Goal: Navigation & Orientation: Find specific page/section

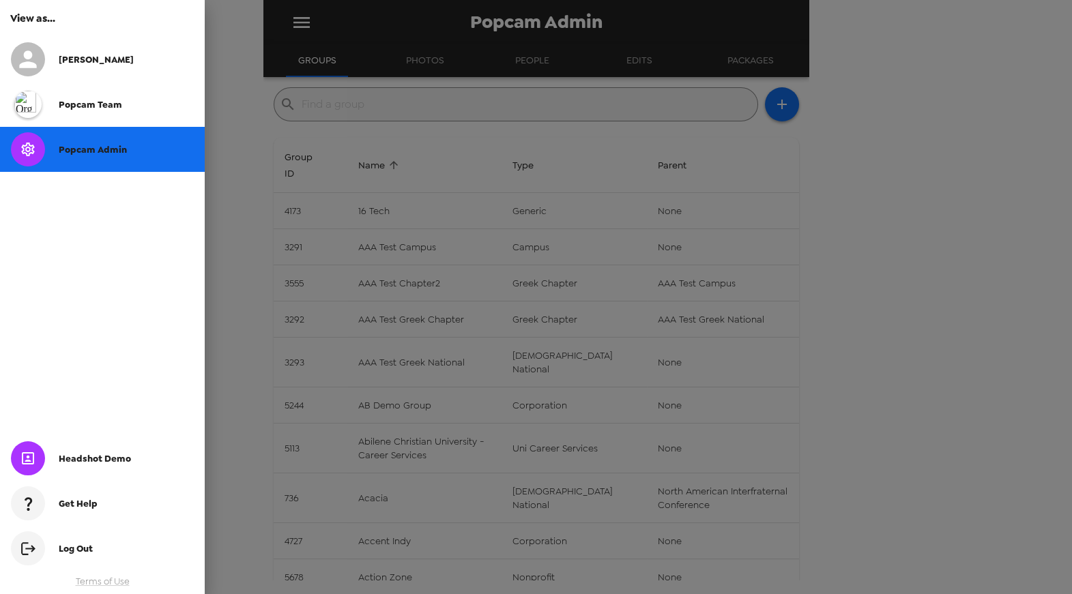
click at [78, 54] on span "Nate" at bounding box center [96, 60] width 75 height 12
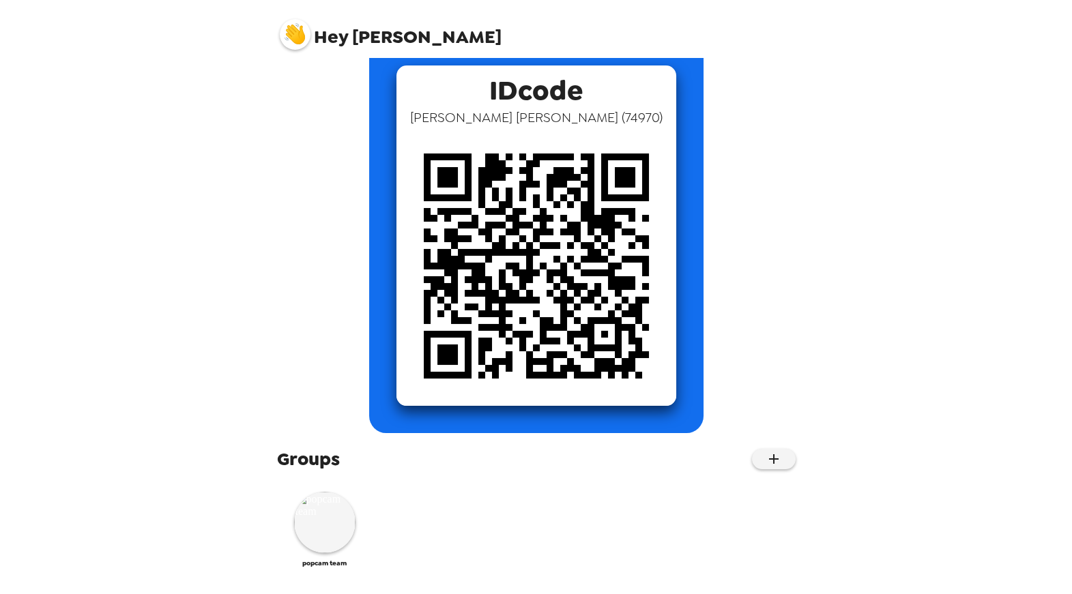
scroll to position [76, 0]
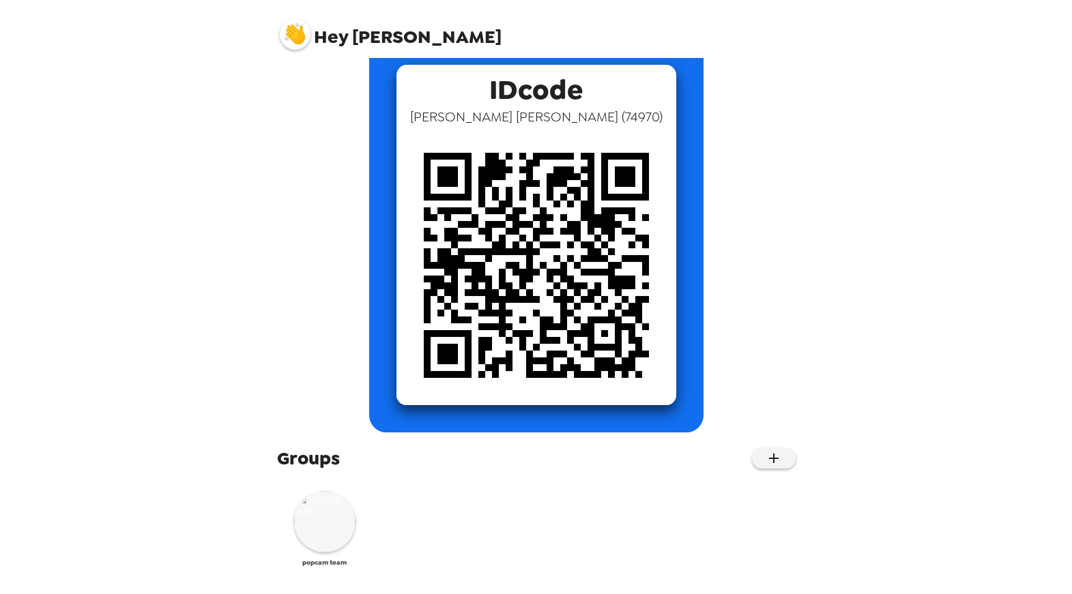
click at [330, 516] on img at bounding box center [324, 521] width 61 height 61
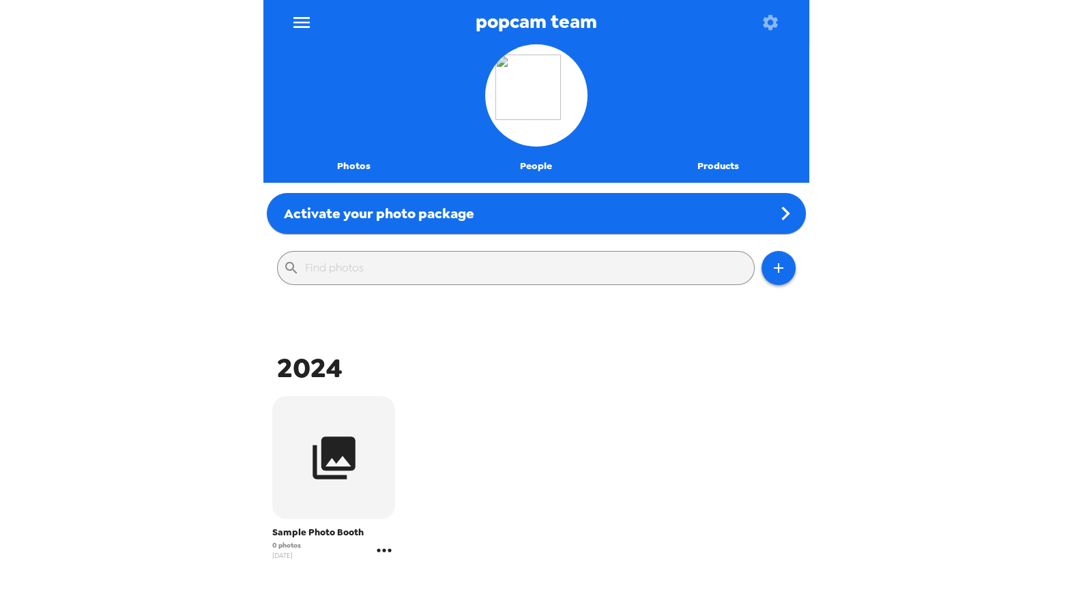
click at [387, 551] on icon "gallery menu" at bounding box center [384, 551] width 22 height 22
click at [422, 500] on span "Edit Shoot" at bounding box center [450, 492] width 85 height 16
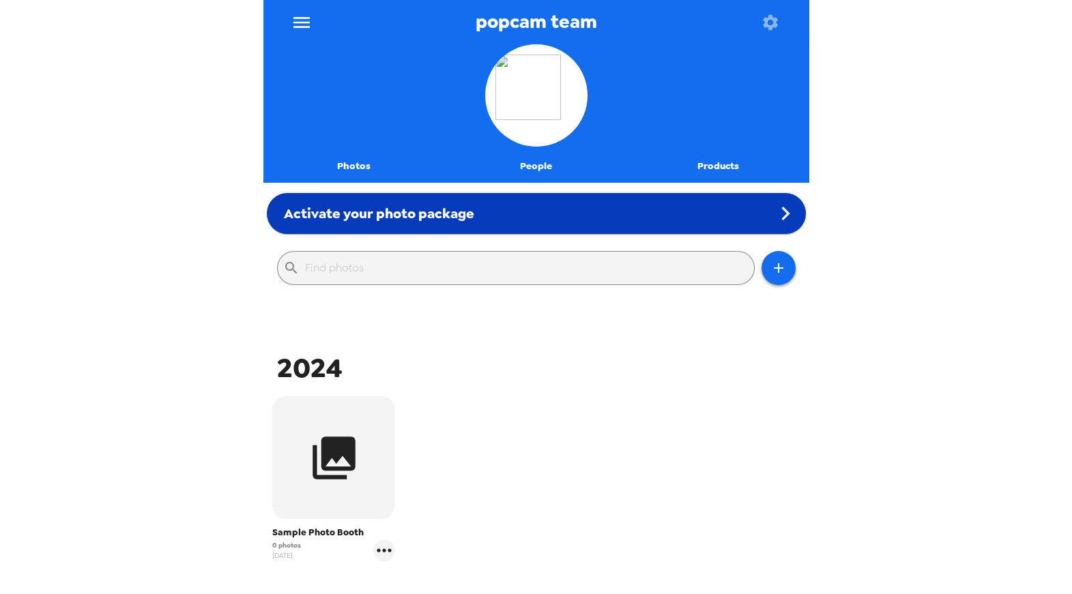
click at [450, 213] on span "Activate your photo package" at bounding box center [379, 214] width 190 height 18
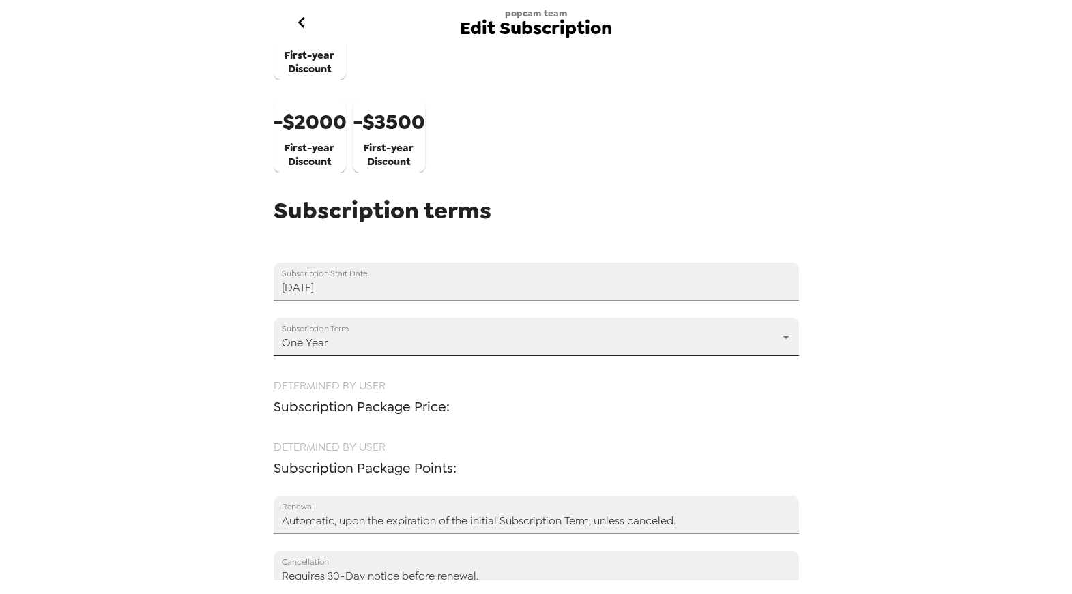
scroll to position [633, 0]
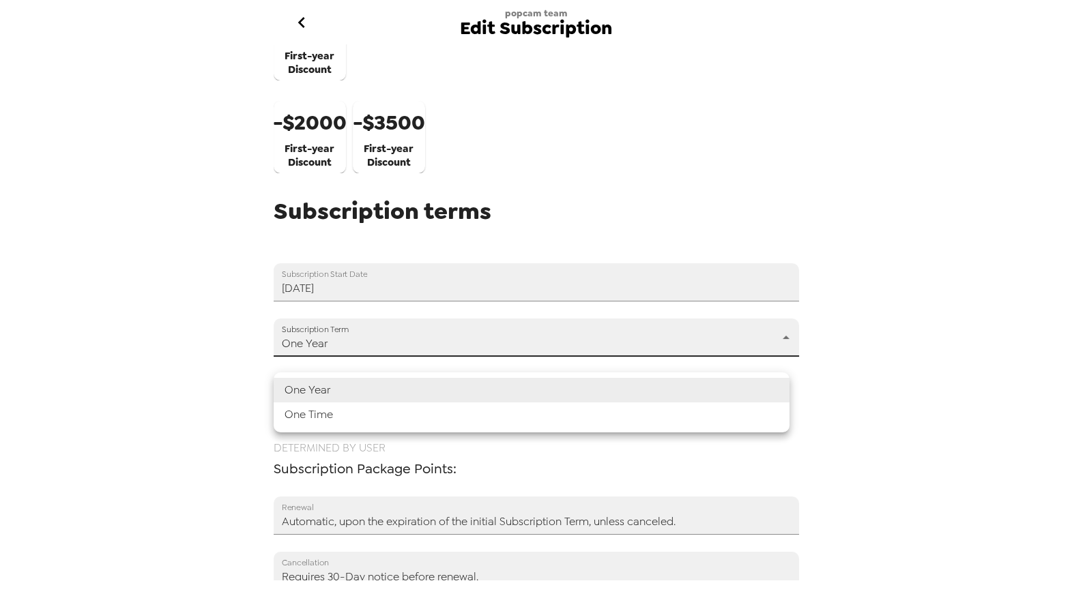
click at [777, 349] on body "popcam team Edit Subscription Available package 3,500 points/yr $350 2,400 poin…" at bounding box center [536, 297] width 1072 height 594
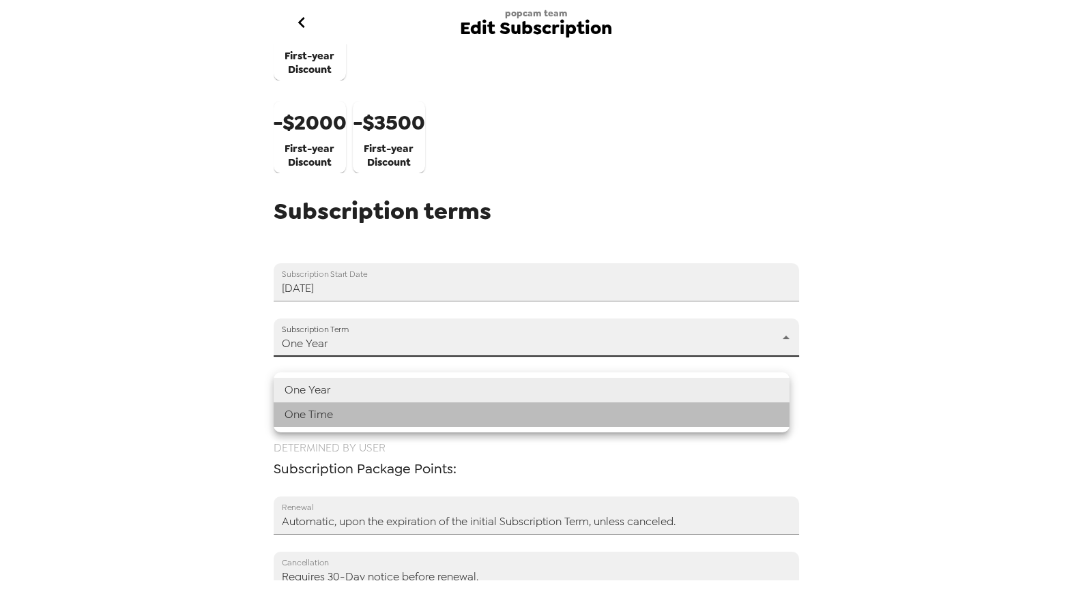
click at [610, 414] on li "One Time" at bounding box center [532, 415] width 516 height 25
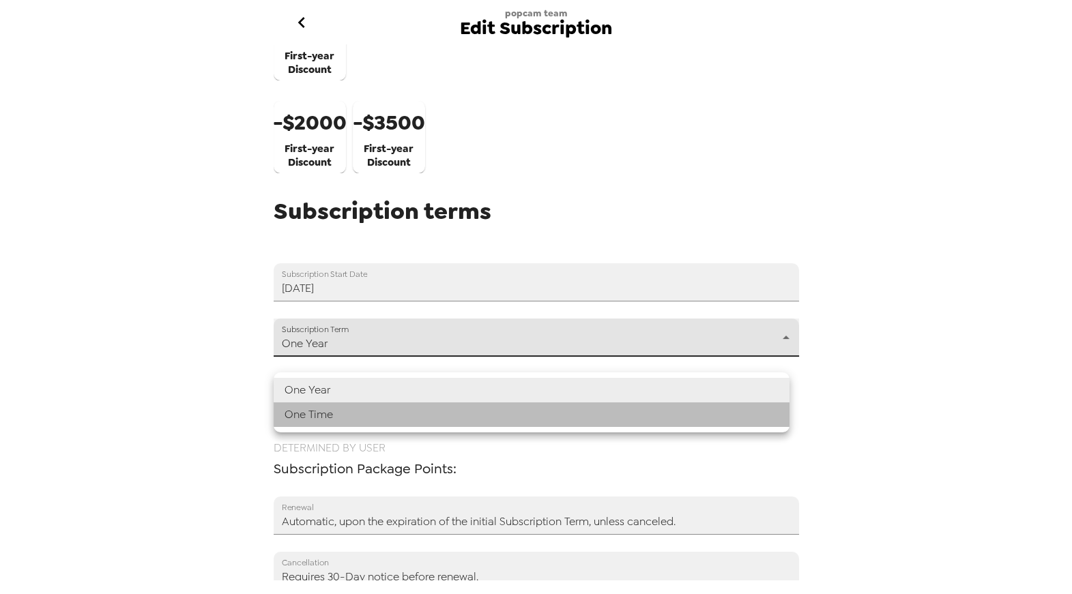
type input "one time"
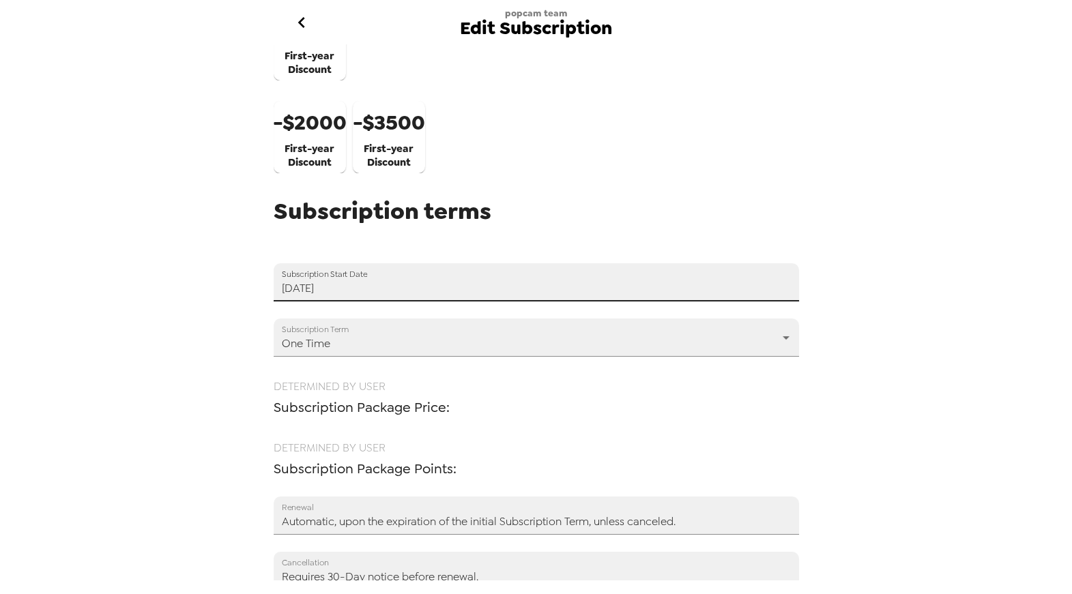
click at [566, 292] on input "09/18/2025" at bounding box center [537, 282] width 526 height 38
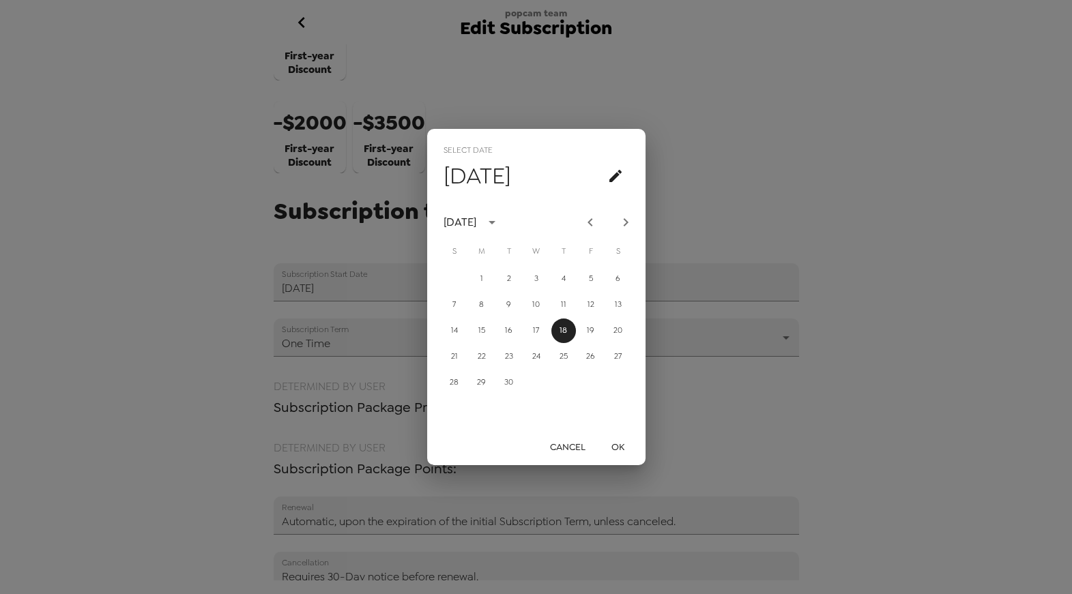
click at [576, 442] on button "Cancel" at bounding box center [568, 447] width 46 height 25
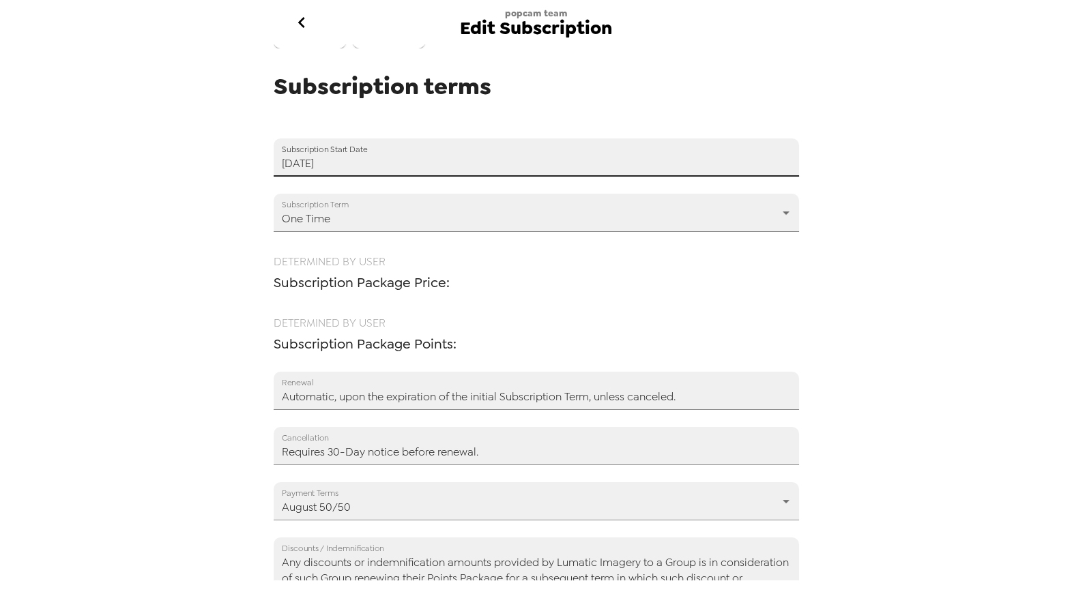
scroll to position [933, 0]
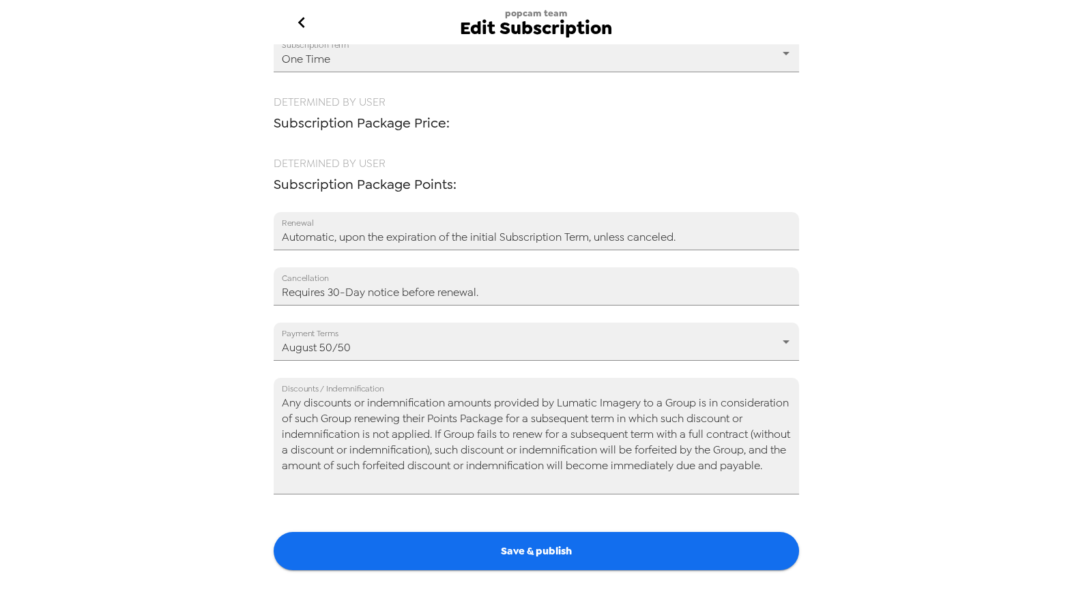
click at [302, 25] on icon "go back" at bounding box center [301, 22] width 7 height 11
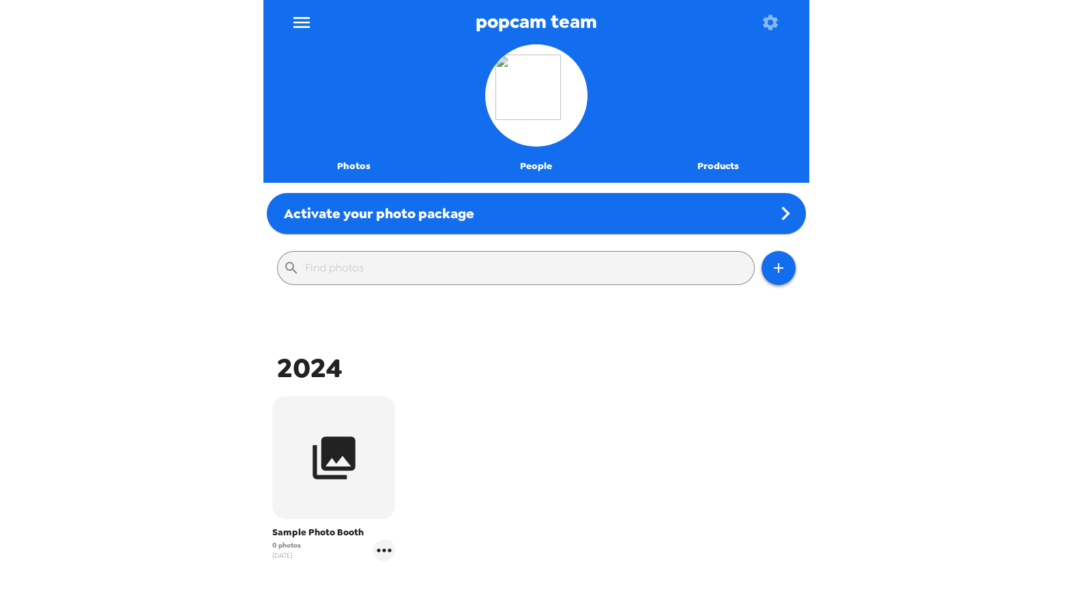
click at [538, 162] on button "People" at bounding box center [536, 166] width 182 height 33
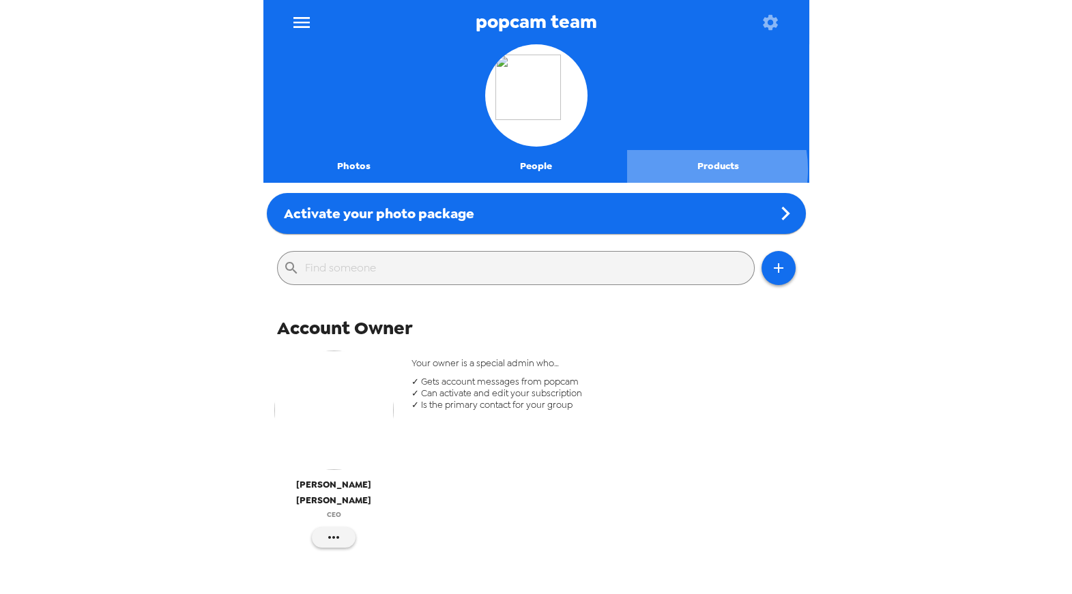
click at [691, 169] on button "Products" at bounding box center [718, 166] width 182 height 33
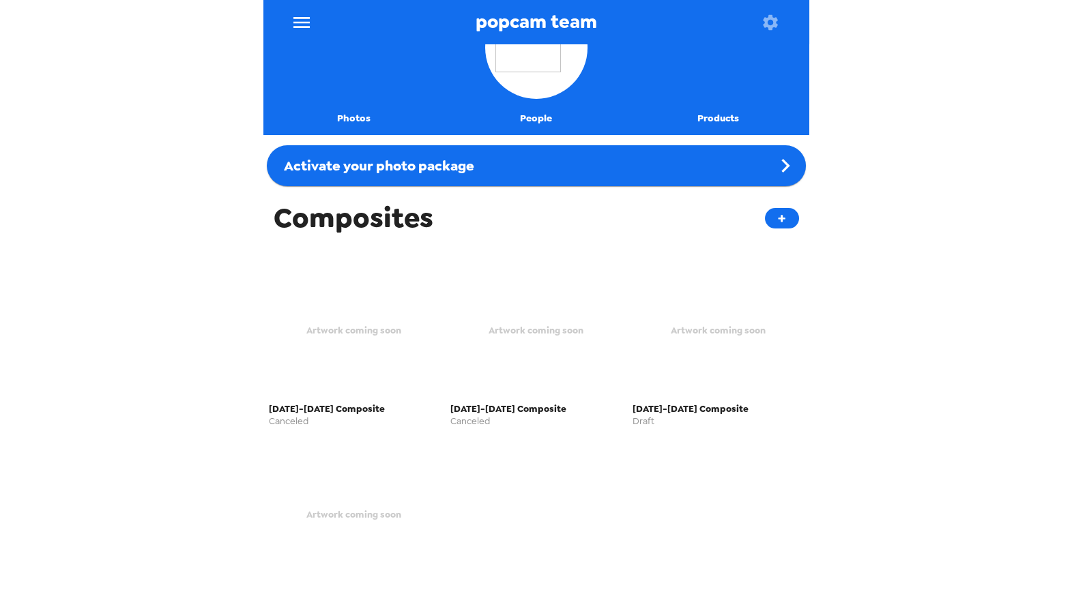
scroll to position [95, 0]
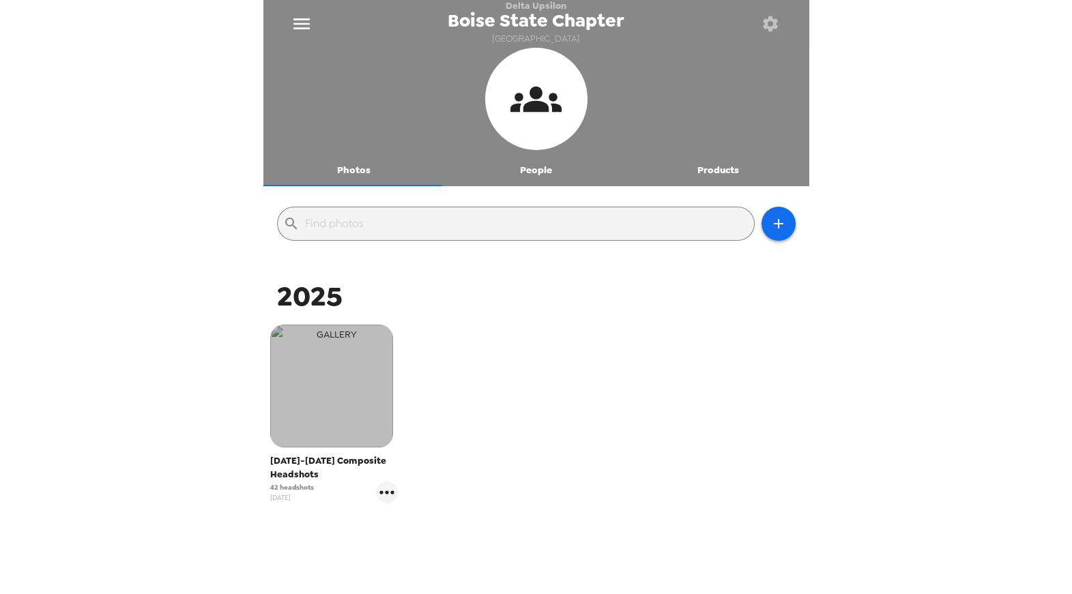
click at [369, 388] on img "button" at bounding box center [331, 386] width 123 height 123
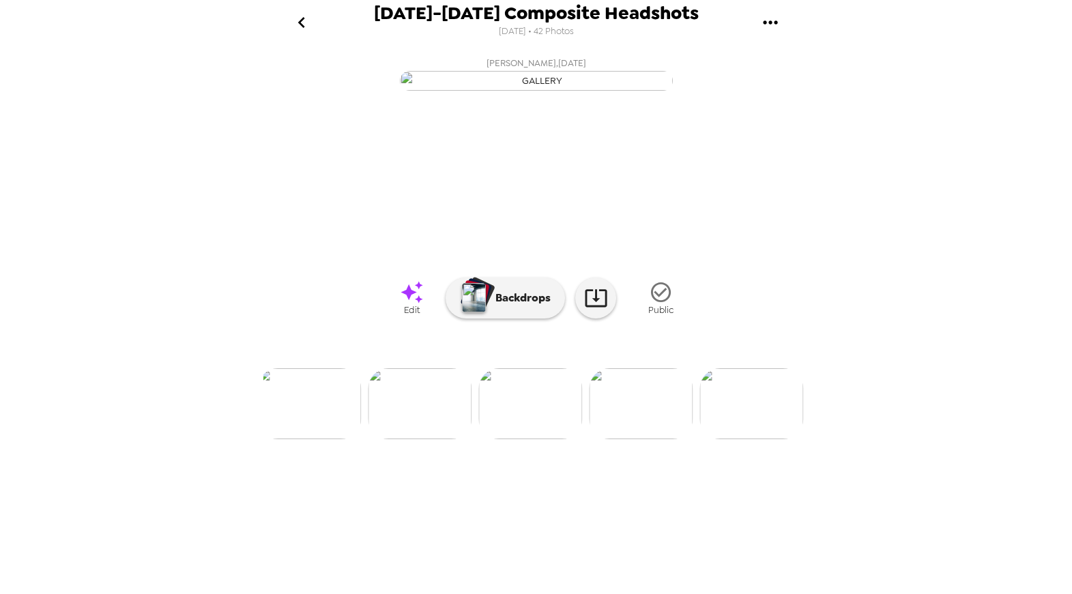
scroll to position [0, 4533]
click at [311, 16] on icon "go back" at bounding box center [302, 23] width 22 height 22
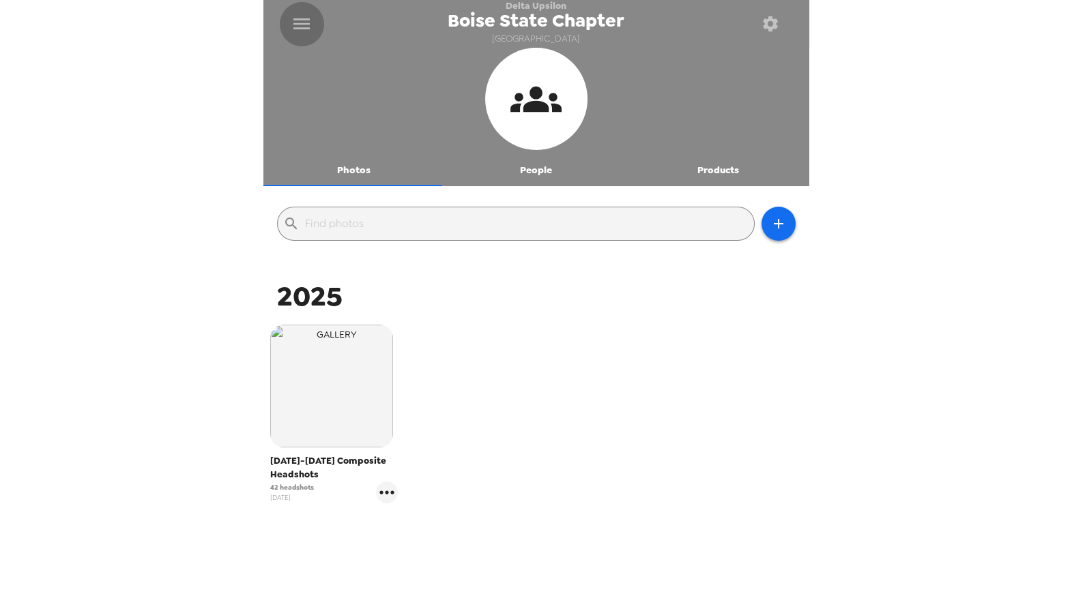
click at [302, 23] on icon "menu" at bounding box center [302, 24] width 22 height 22
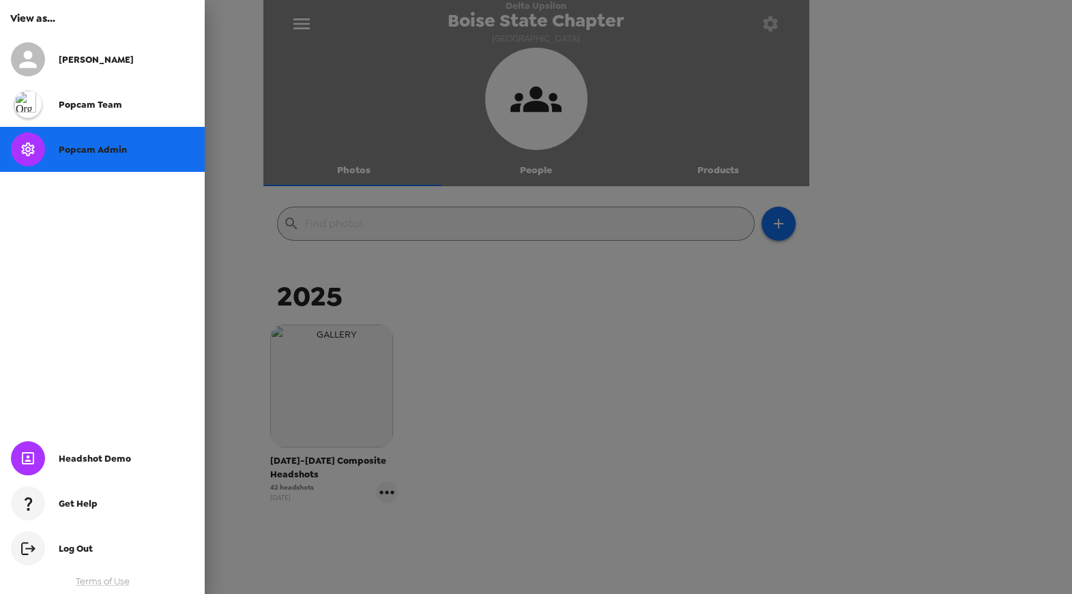
click at [302, 22] on div at bounding box center [536, 297] width 1072 height 594
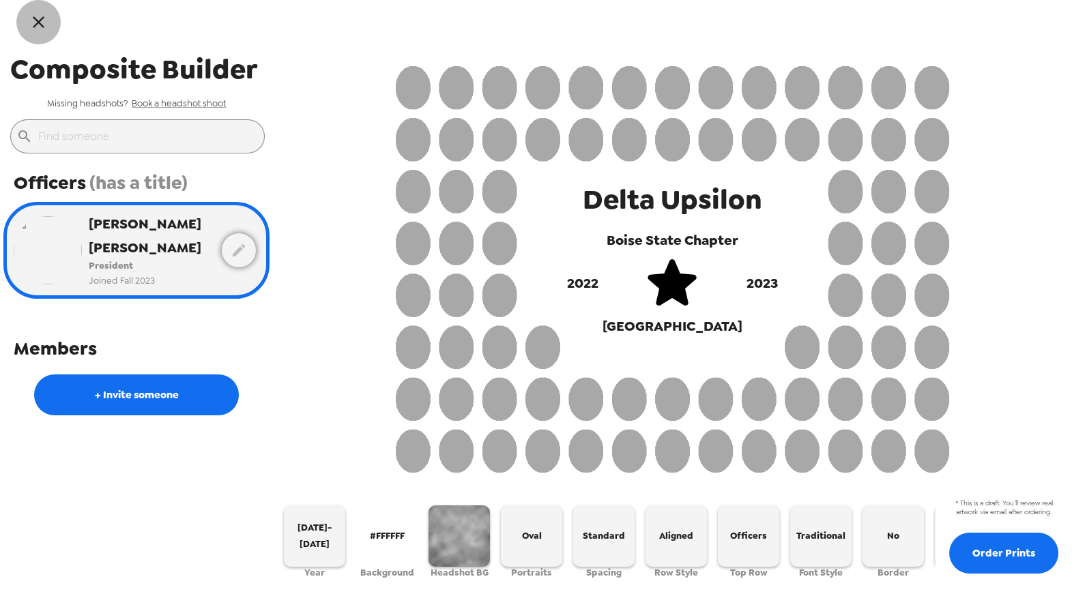
click at [35, 20] on icon "button" at bounding box center [39, 22] width 20 height 20
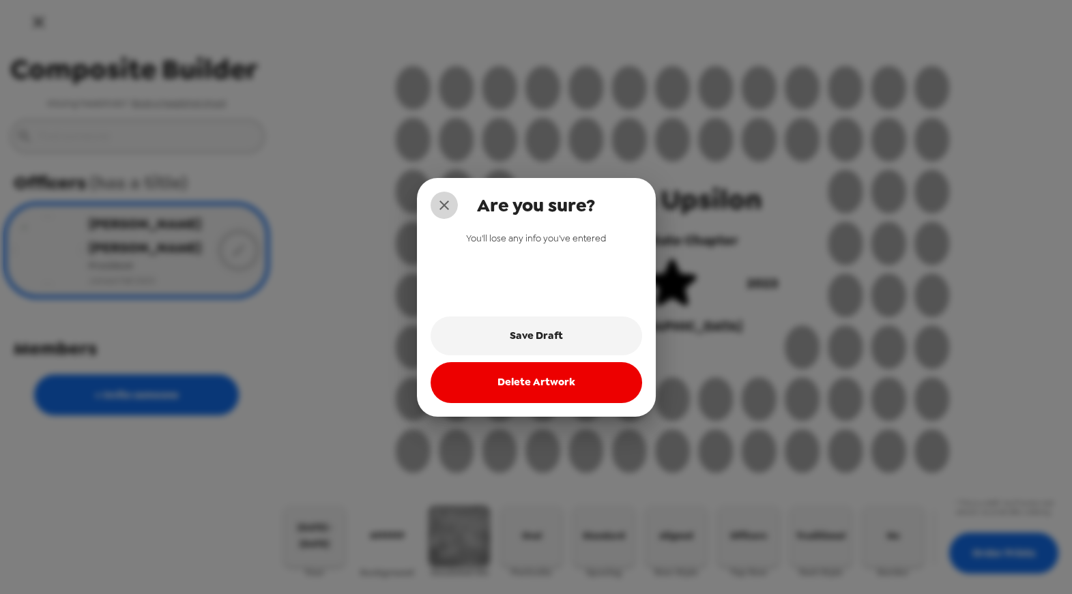
click at [443, 207] on icon "close" at bounding box center [444, 205] width 16 height 16
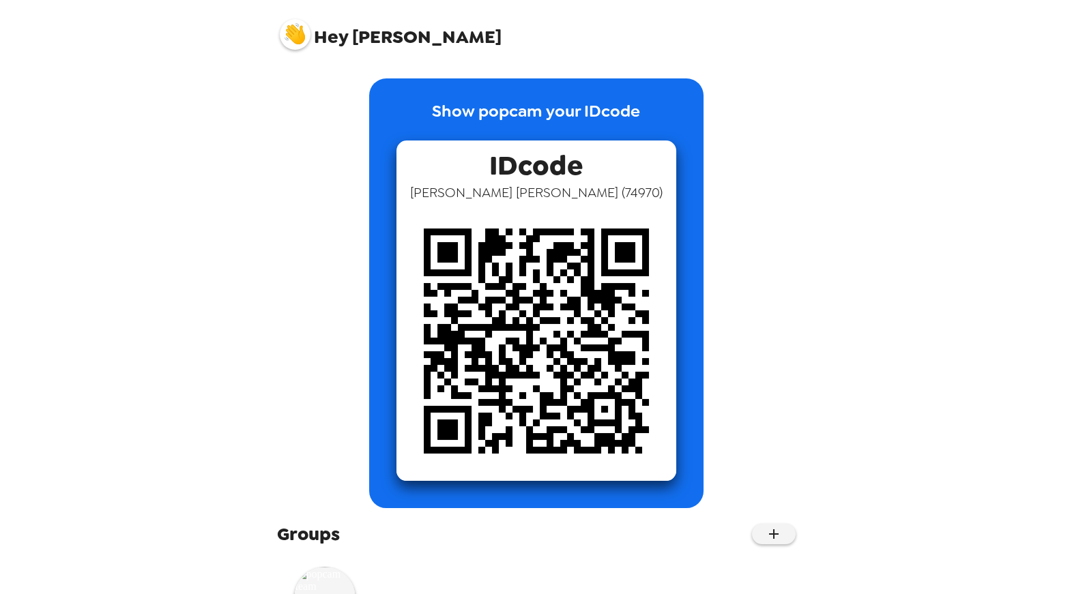
click at [288, 36] on img at bounding box center [295, 34] width 31 height 31
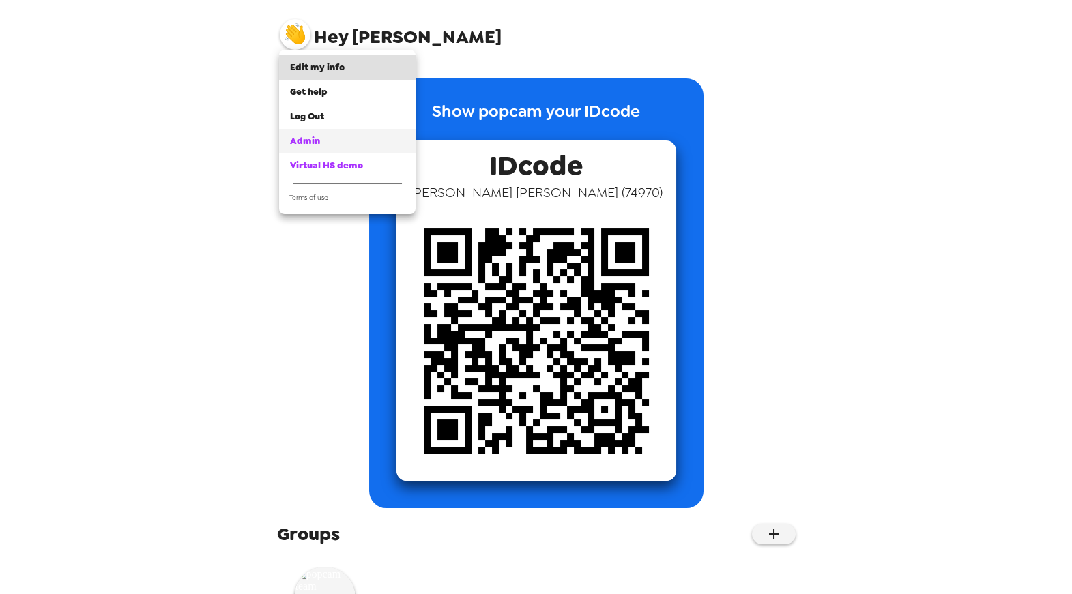
click at [304, 143] on span "Admin" at bounding box center [305, 141] width 30 height 12
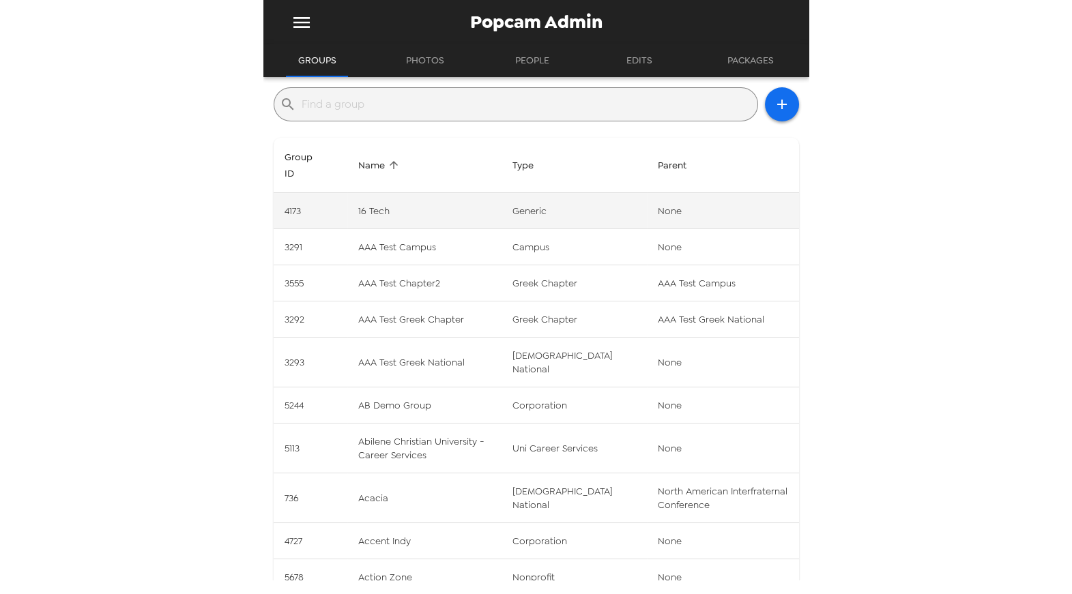
click at [437, 205] on td "16 Tech" at bounding box center [424, 211] width 154 height 36
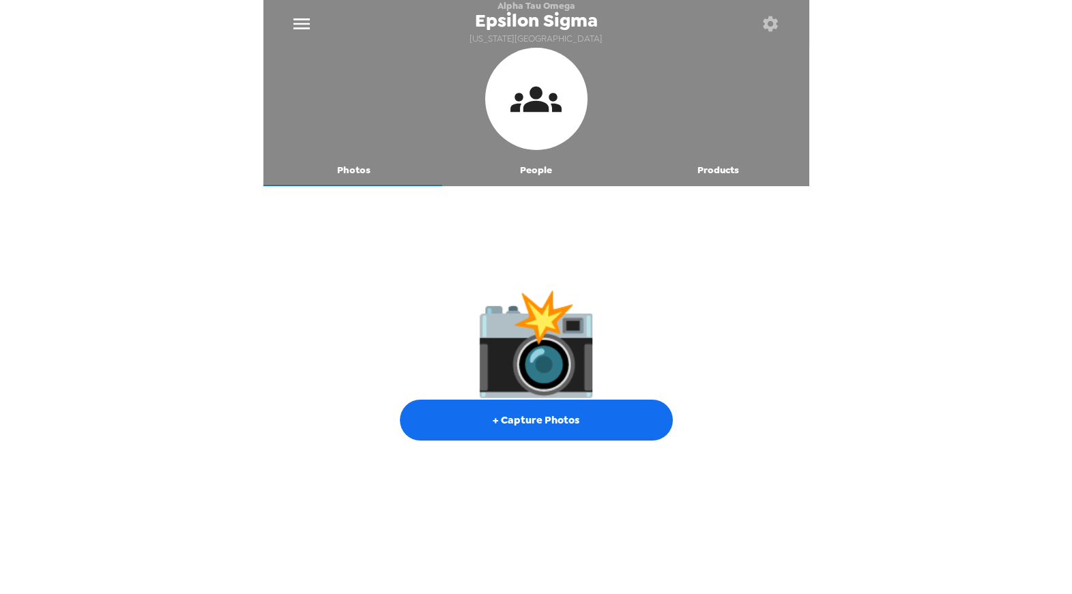
click at [713, 169] on button "Products" at bounding box center [718, 170] width 182 height 33
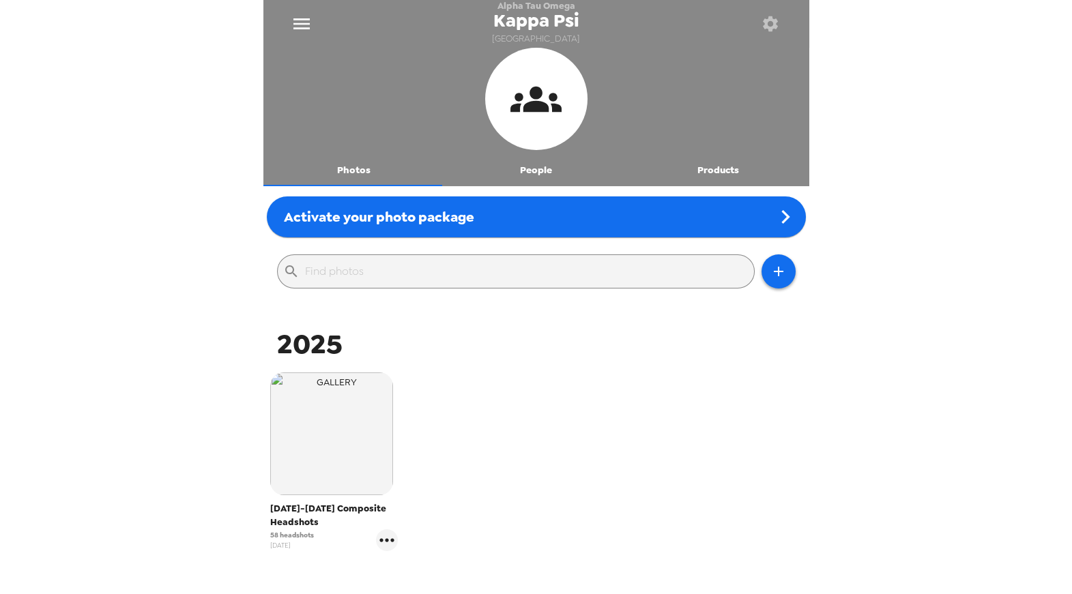
click at [721, 164] on button "Products" at bounding box center [718, 170] width 182 height 33
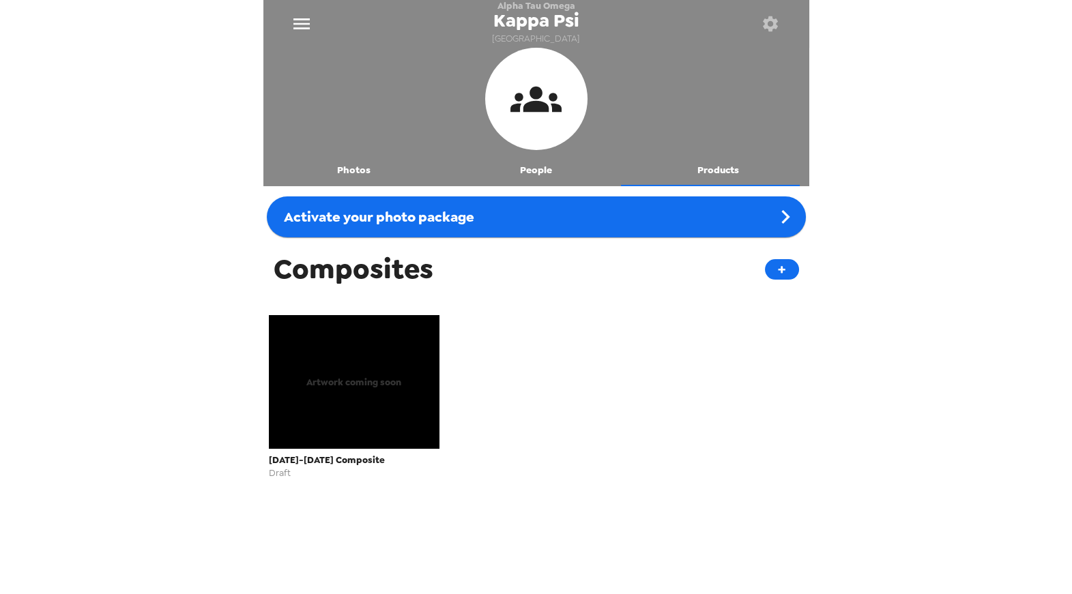
click at [658, 311] on div "Composites + Artwork coming soon 2025-2026 Composite Draft" at bounding box center [536, 368] width 546 height 255
